Goal: Find specific page/section: Find specific page/section

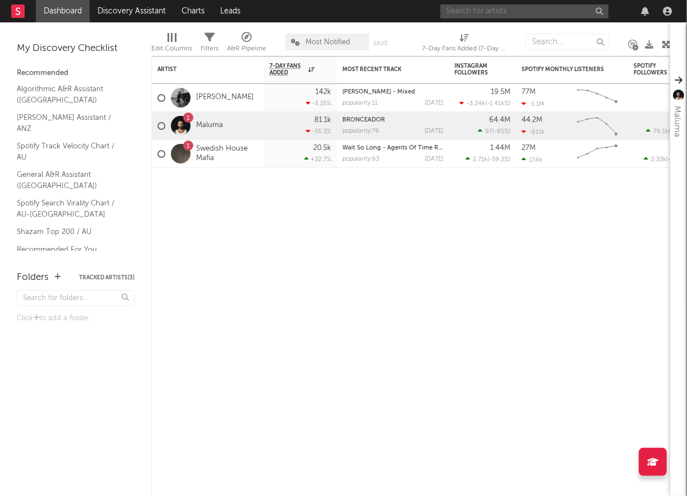
click at [498, 9] on input "text" at bounding box center [524, 11] width 168 height 14
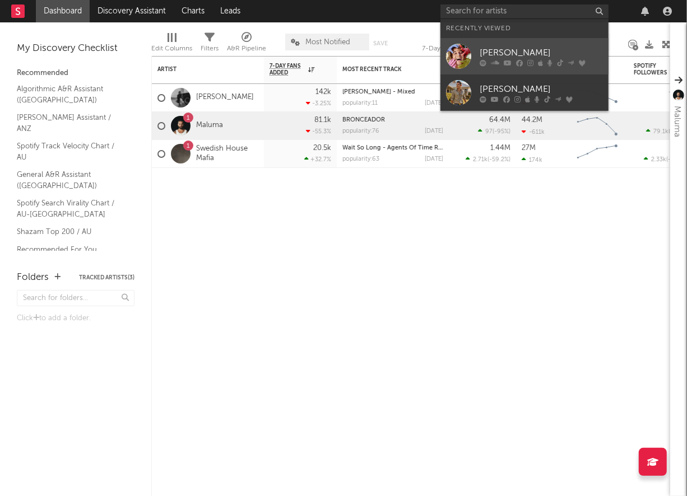
click at [468, 58] on div at bounding box center [458, 56] width 25 height 25
